Goal: Task Accomplishment & Management: Use online tool/utility

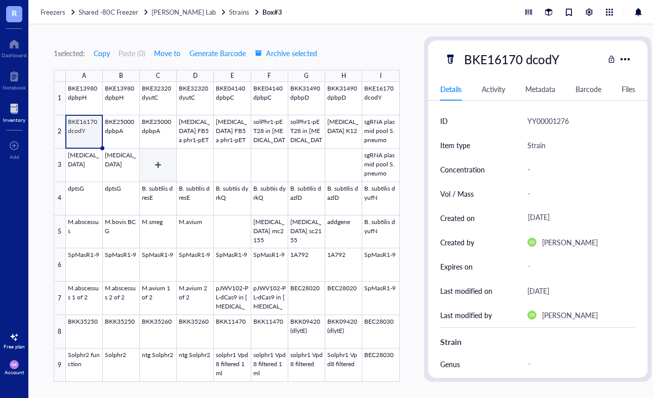
click at [158, 159] on div at bounding box center [233, 232] width 334 height 300
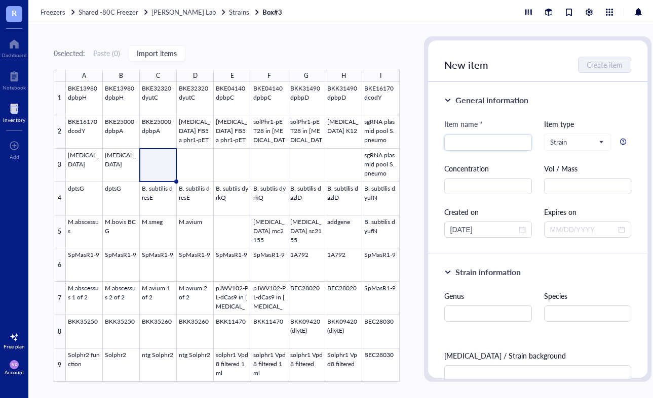
click at [370, 46] on div "0 selected: Paste ( 0 ) Import items A B C D E F G H I 1 2 3 4 5 6 7 8 9 BKE139…" at bounding box center [227, 209] width 346 height 346
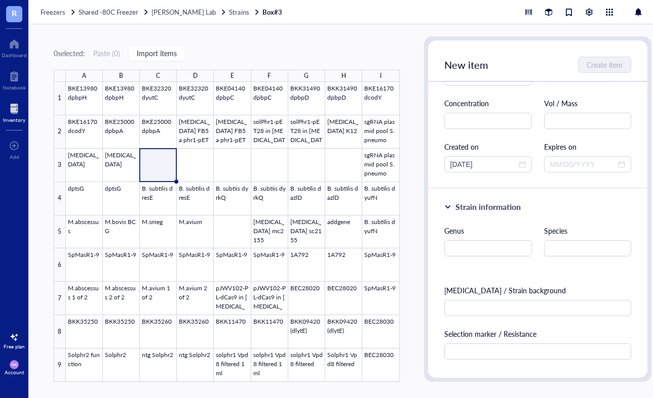
scroll to position [89, 0]
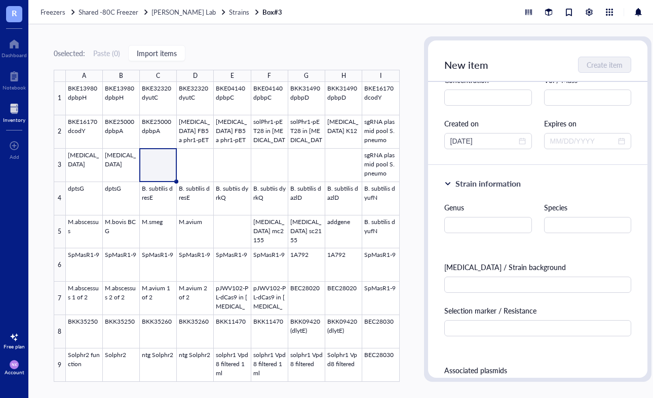
click at [267, 54] on div "0 selected: Paste ( 0 ) Import items" at bounding box center [227, 53] width 346 height 9
click at [165, 165] on div at bounding box center [233, 232] width 334 height 300
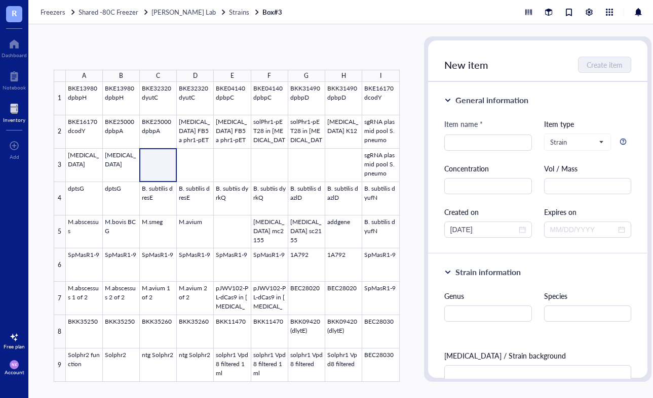
click at [158, 161] on div at bounding box center [233, 232] width 334 height 300
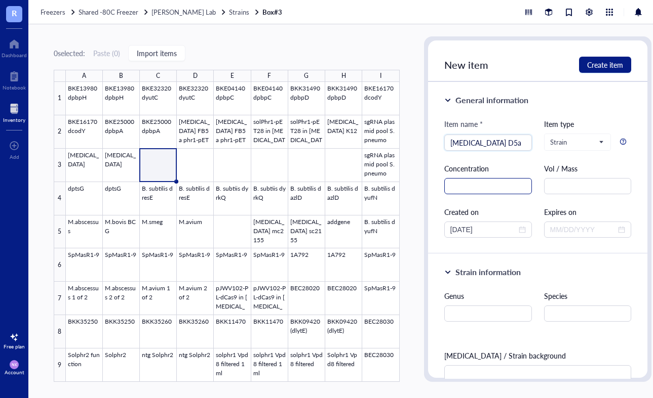
type input "[MEDICAL_DATA] D5a)"
type input "[MEDICAL_DATA] (D5a) p4cfh5"
type input "e"
type input "[MEDICAL_DATA] (D5a) p4CFH5"
click at [603, 61] on span "Create item" at bounding box center [605, 65] width 36 height 8
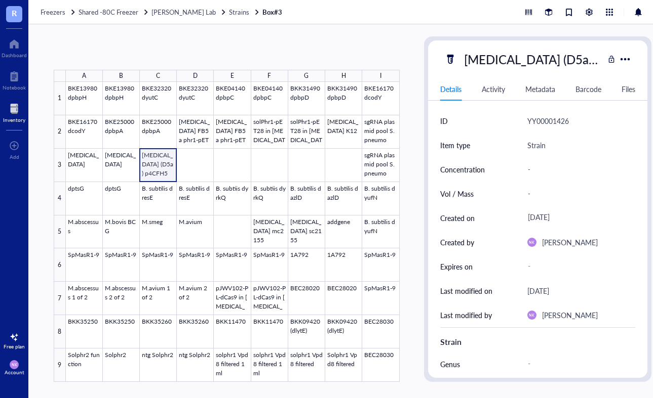
click at [170, 158] on div at bounding box center [233, 232] width 334 height 300
click at [149, 163] on div at bounding box center [233, 232] width 334 height 300
click at [161, 164] on div at bounding box center [233, 232] width 334 height 300
click at [626, 62] on div at bounding box center [625, 59] width 15 height 15
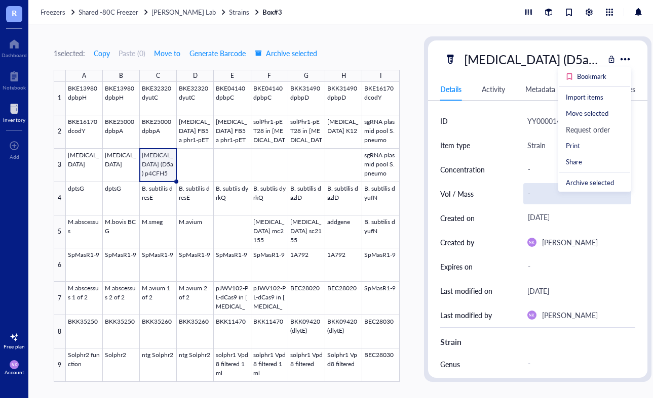
click at [523, 189] on div "-" at bounding box center [577, 193] width 108 height 21
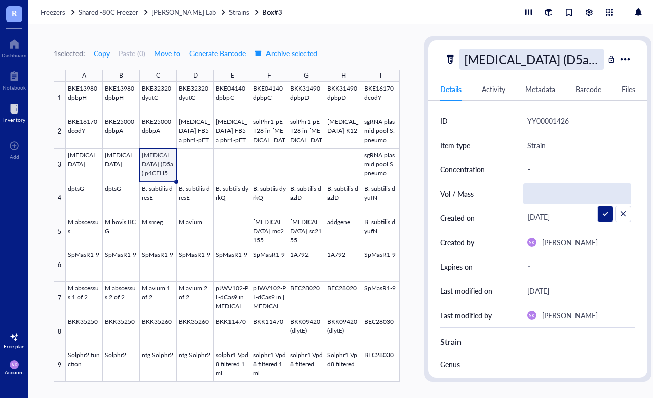
click at [537, 58] on div "[MEDICAL_DATA] (D5a) p4CFH5" at bounding box center [531, 59] width 145 height 21
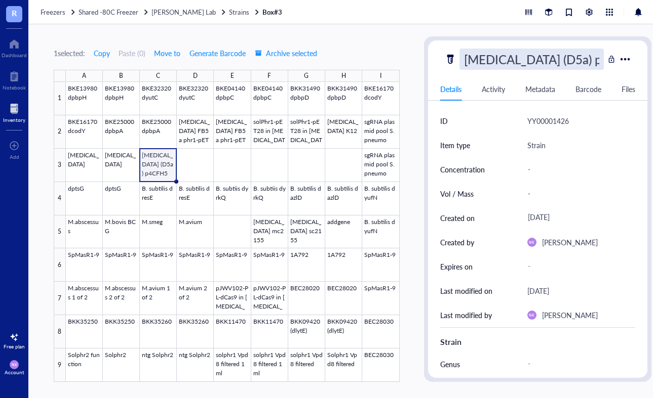
type input "[MEDICAL_DATA] (D5a) p4CFH5 1of2"
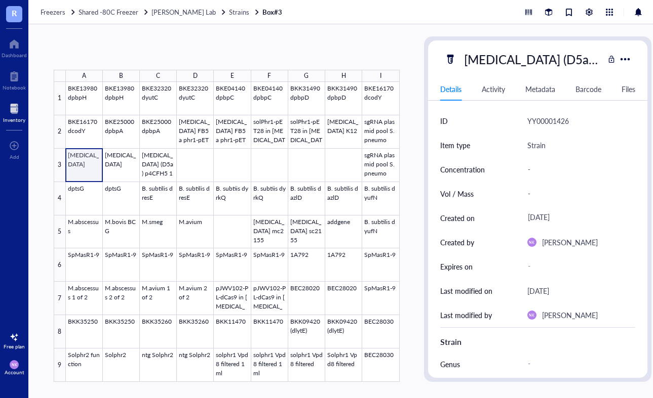
click at [80, 165] on div at bounding box center [233, 232] width 334 height 300
click at [75, 157] on div at bounding box center [233, 232] width 334 height 300
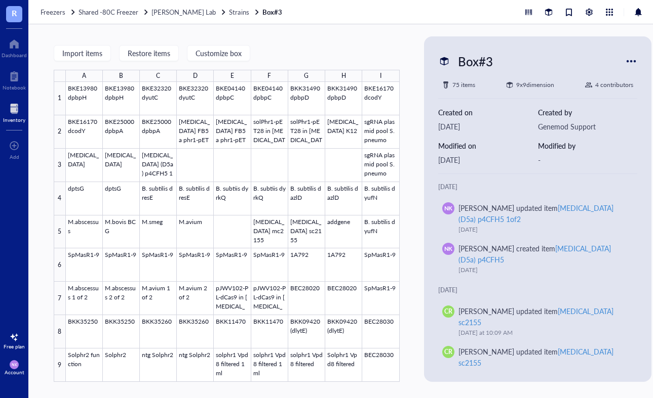
click at [628, 55] on div at bounding box center [631, 61] width 16 height 16
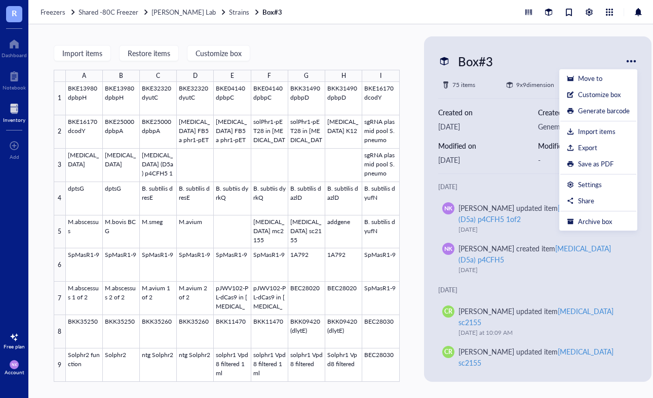
click at [533, 61] on div "Box#3" at bounding box center [531, 61] width 187 height 21
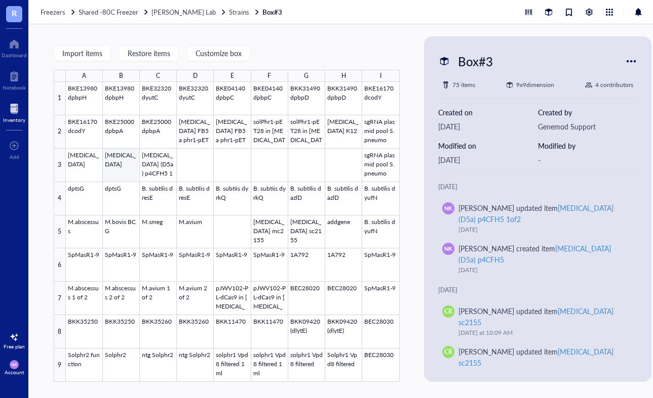
click at [82, 173] on div at bounding box center [233, 232] width 334 height 300
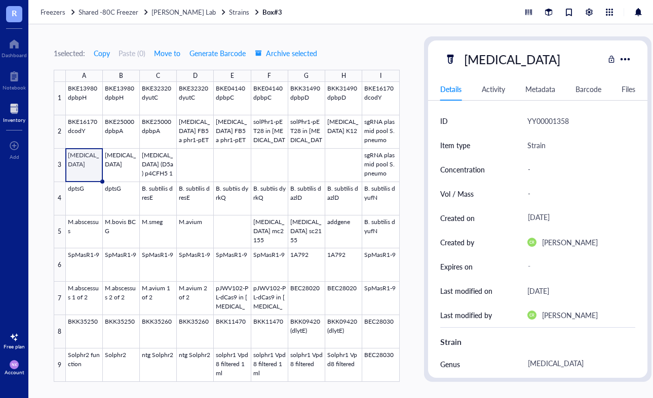
click at [532, 59] on div "[MEDICAL_DATA]" at bounding box center [524, 59] width 160 height 21
click at [628, 57] on div at bounding box center [625, 59] width 15 height 15
click at [553, 61] on div "[MEDICAL_DATA]" at bounding box center [524, 59] width 160 height 21
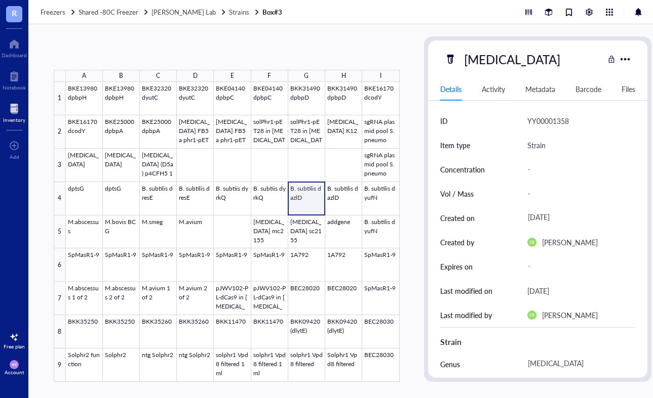
click at [312, 209] on div at bounding box center [233, 232] width 334 height 300
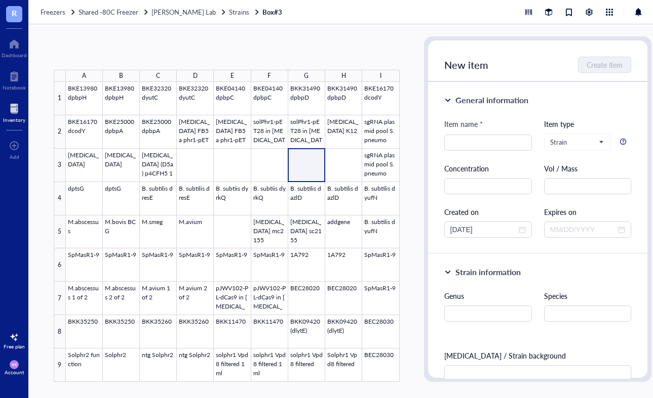
click at [308, 168] on div at bounding box center [233, 232] width 334 height 300
click at [267, 165] on div at bounding box center [233, 232] width 334 height 300
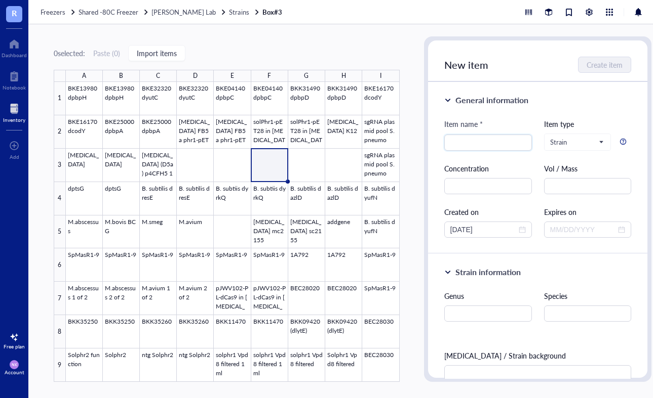
click at [234, 164] on div at bounding box center [233, 232] width 334 height 300
click at [293, 46] on div "0 selected: Paste ( 0 ) Import items A B C D E F G H I 1 2 3 4 5 6 7 8 9 BKE139…" at bounding box center [227, 209] width 346 height 346
click at [242, 57] on div "0 selected: Paste ( 0 ) Import items" at bounding box center [227, 53] width 346 height 9
